Goal: Task Accomplishment & Management: Use online tool/utility

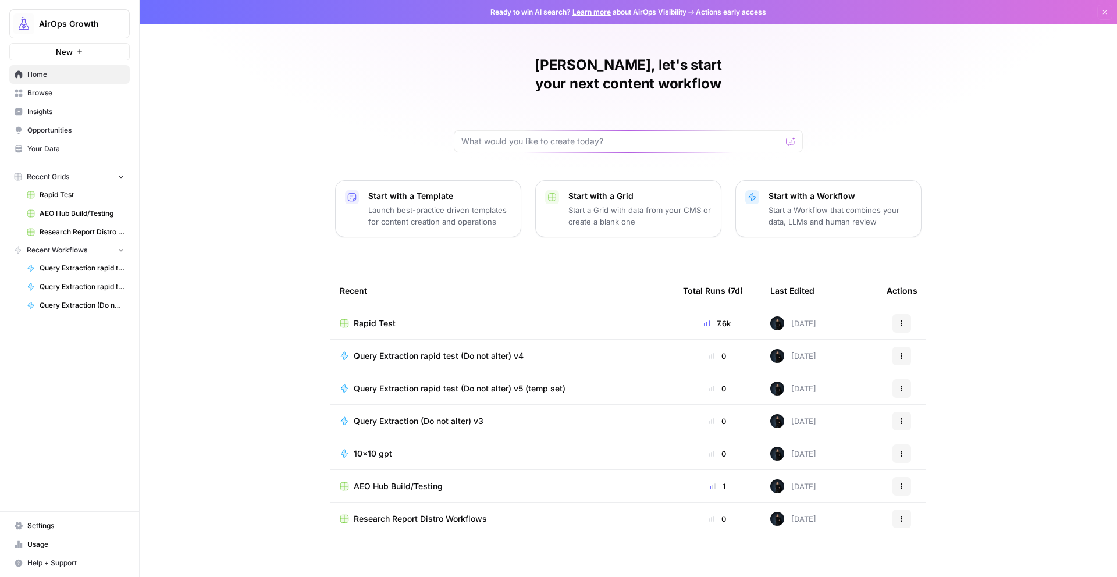
click at [94, 29] on span "AirOps Growth" at bounding box center [74, 24] width 70 height 12
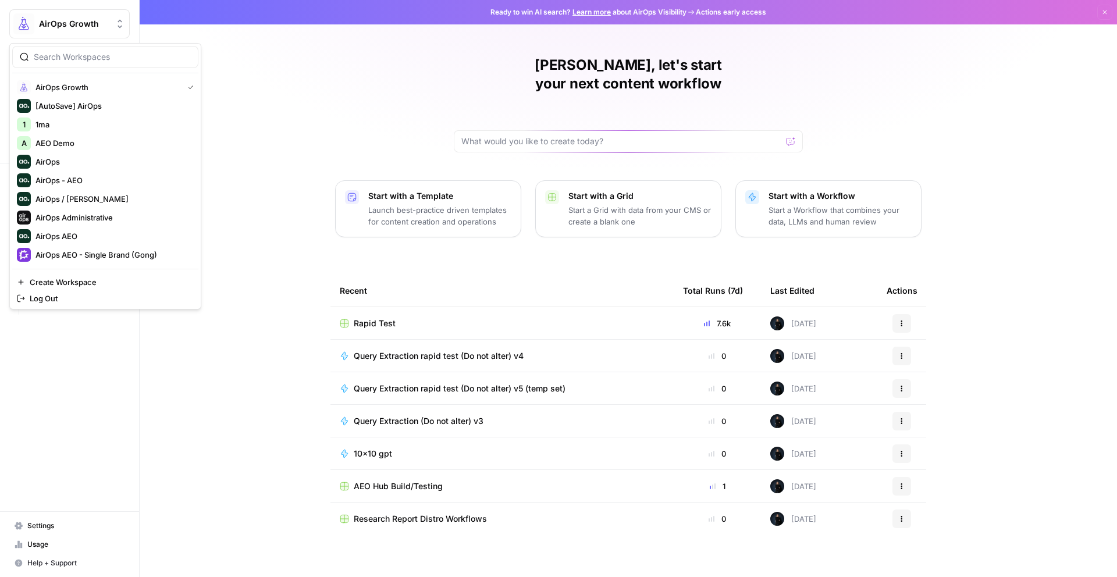
click at [279, 74] on div "Martin, let's start your next content workflow Start with a Template Launch bes…" at bounding box center [628, 288] width 977 height 577
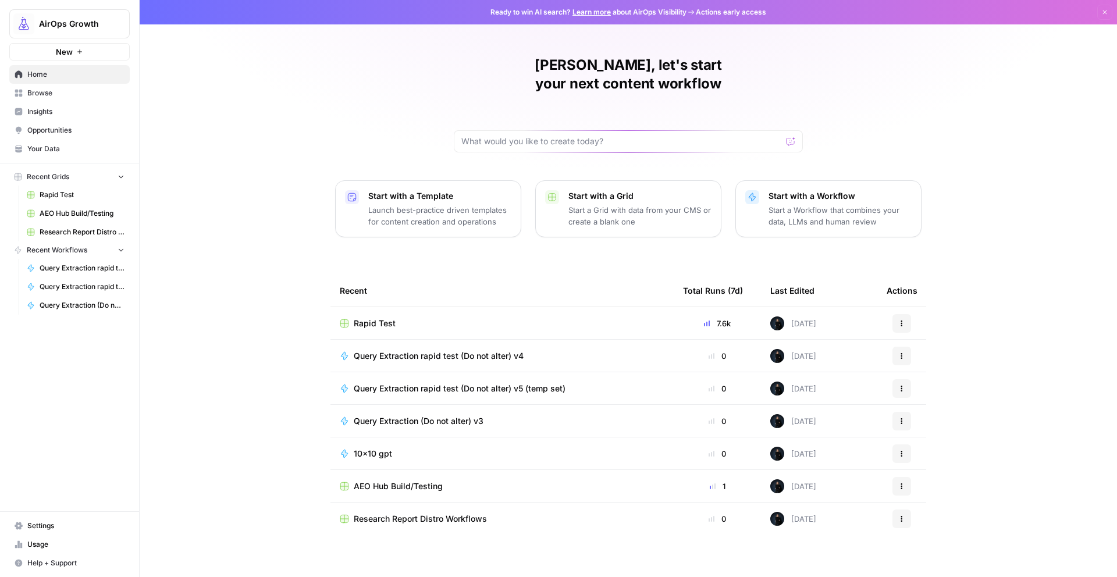
click at [68, 20] on span "AirOps Growth" at bounding box center [74, 24] width 70 height 12
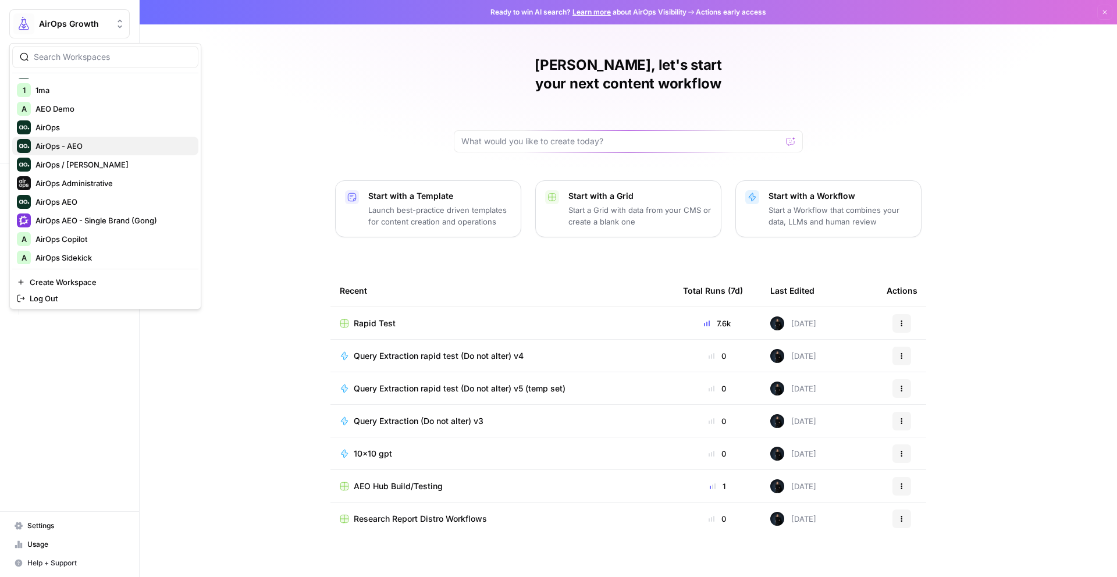
scroll to position [54, 0]
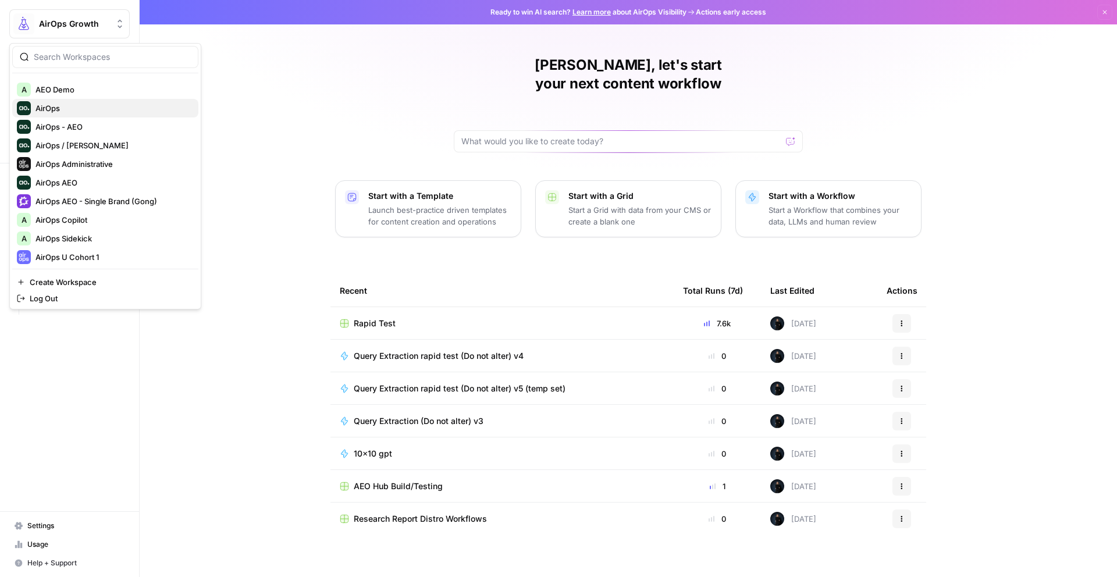
click at [65, 110] on span "AirOps" at bounding box center [112, 108] width 154 height 12
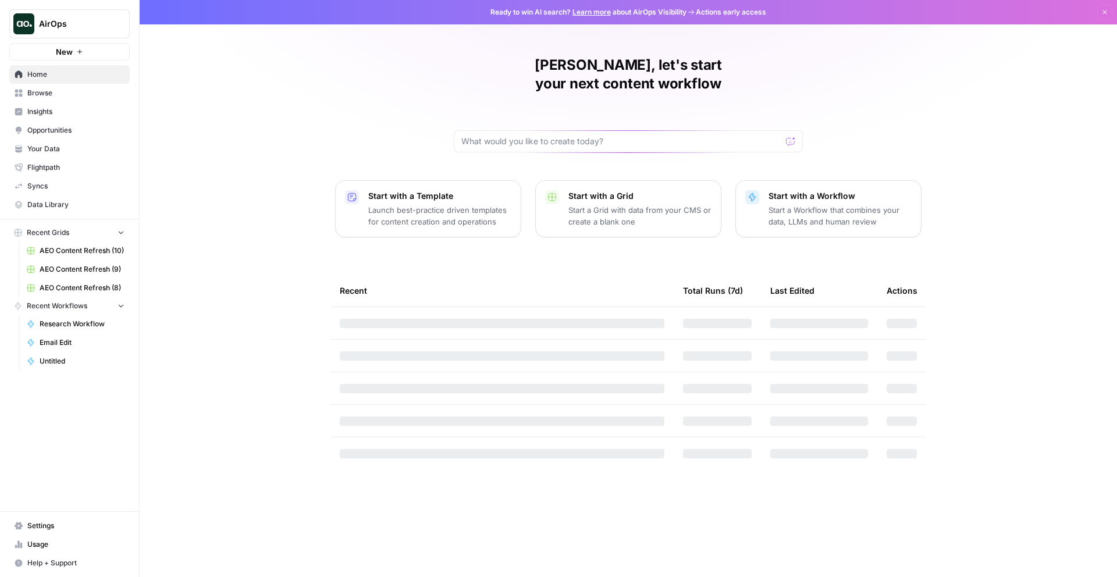
click at [77, 55] on button "New" at bounding box center [69, 51] width 120 height 17
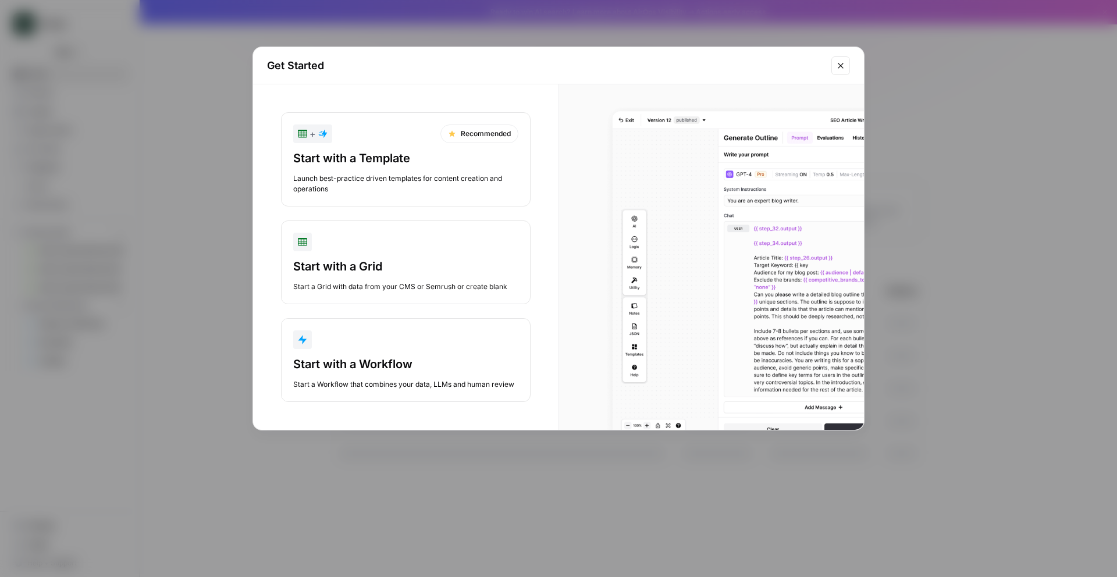
click at [366, 357] on div "Start with a Workflow" at bounding box center [405, 364] width 225 height 16
